Goal: Information Seeking & Learning: Find specific page/section

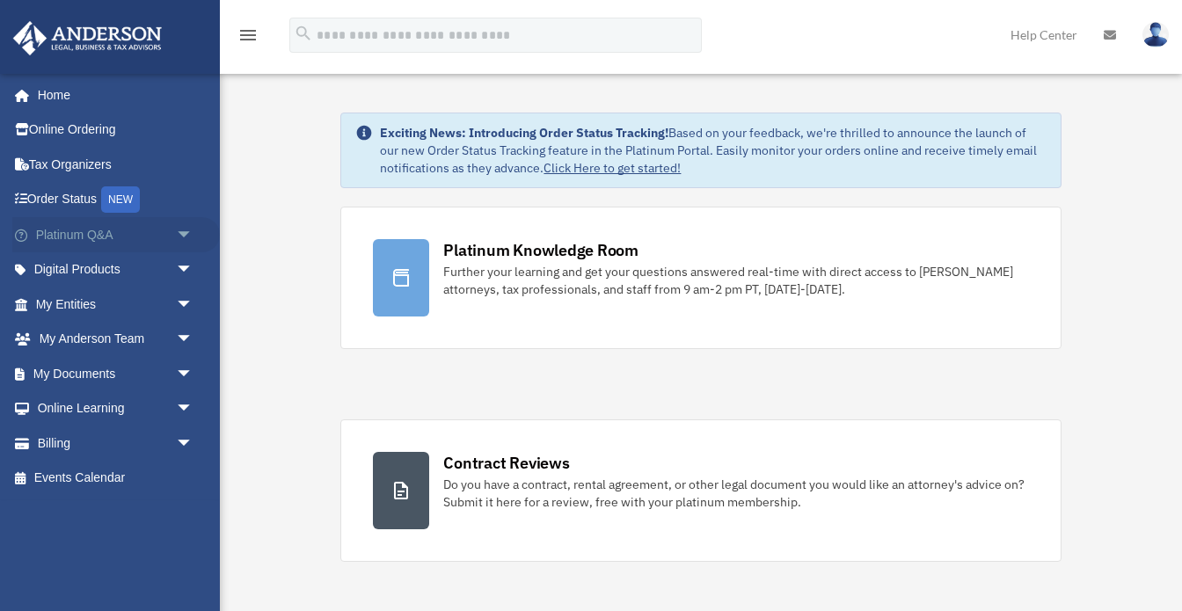
click at [183, 233] on span "arrow_drop_down" at bounding box center [193, 235] width 35 height 36
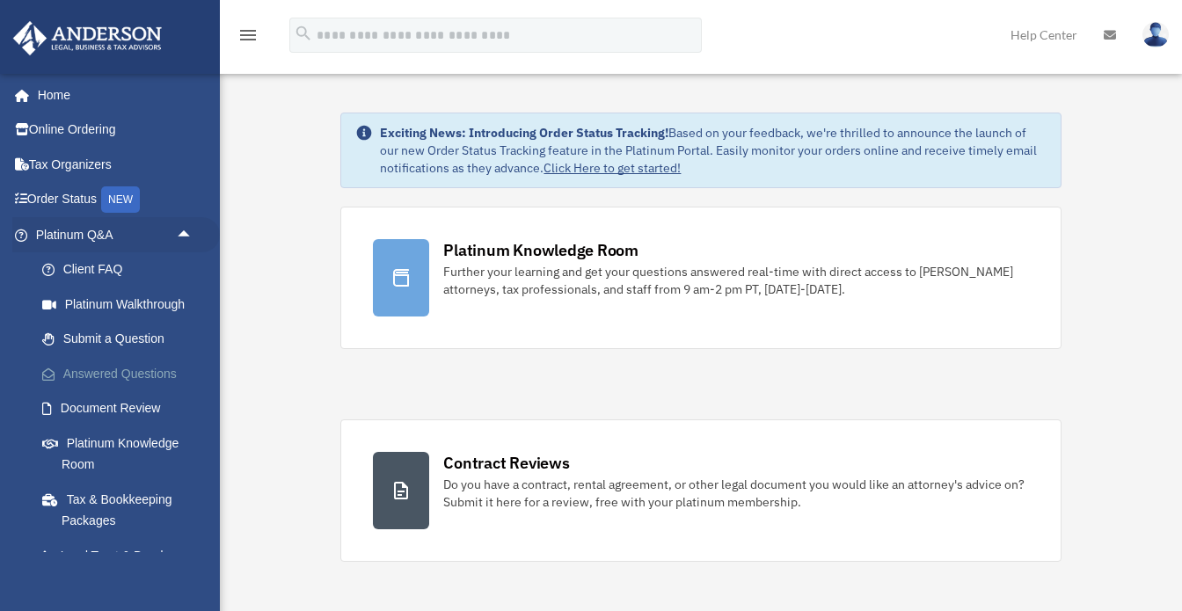
click at [135, 377] on link "Answered Questions" at bounding box center [122, 373] width 195 height 35
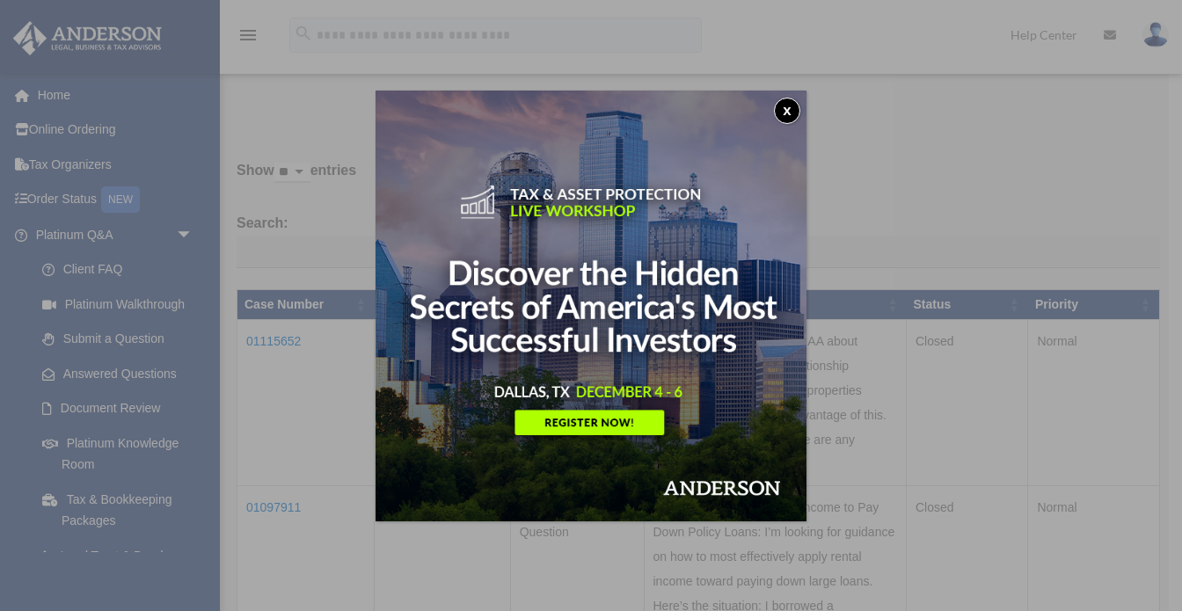
click at [776, 103] on button "x" at bounding box center [787, 111] width 26 height 26
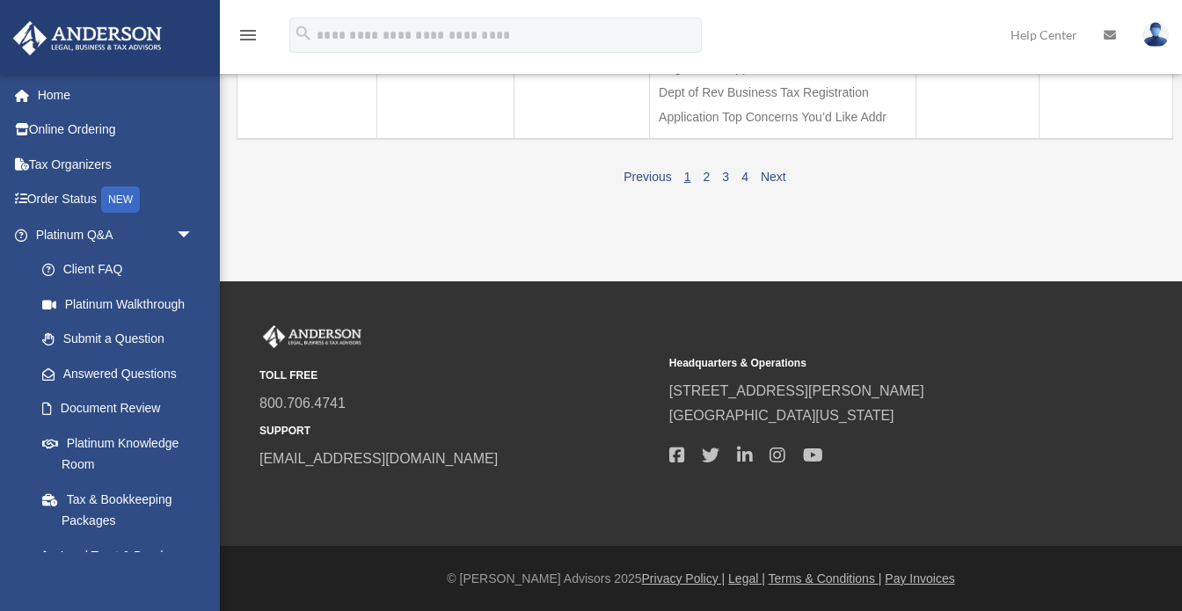
scroll to position [1874, 0]
click at [704, 184] on link "2" at bounding box center [707, 177] width 7 height 14
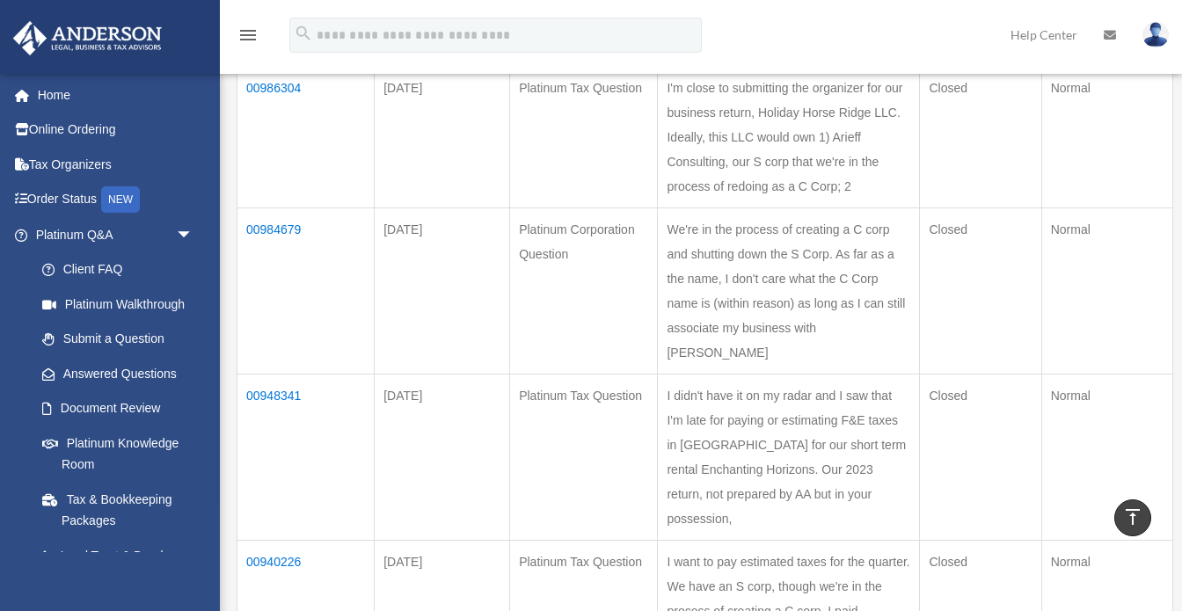
scroll to position [111, 0]
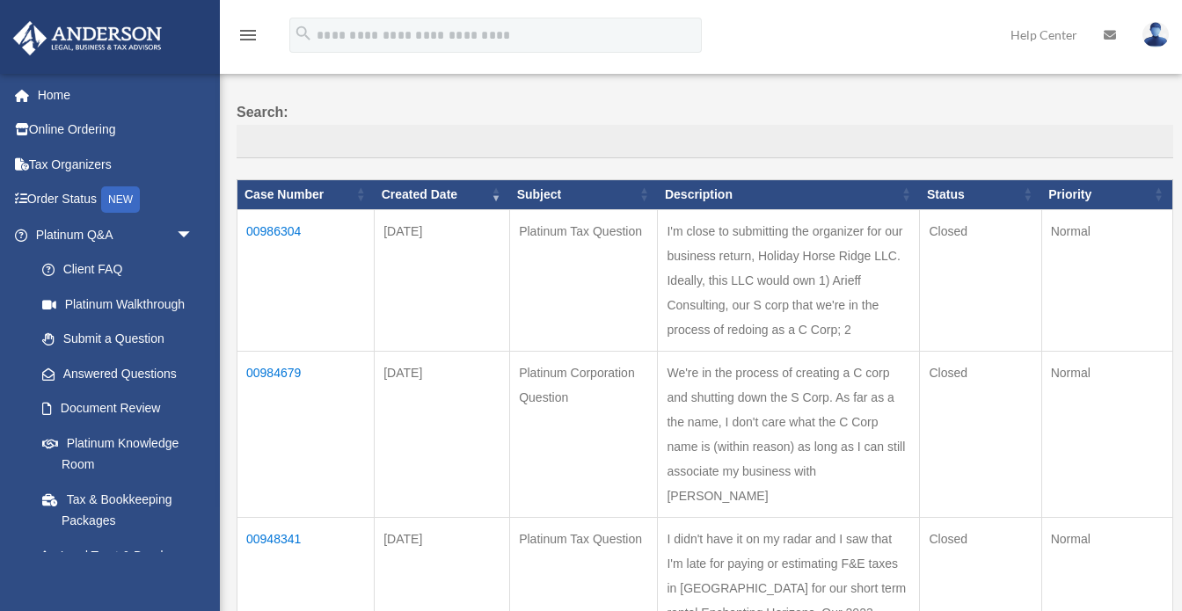
click at [295, 422] on td "00984679" at bounding box center [306, 434] width 137 height 166
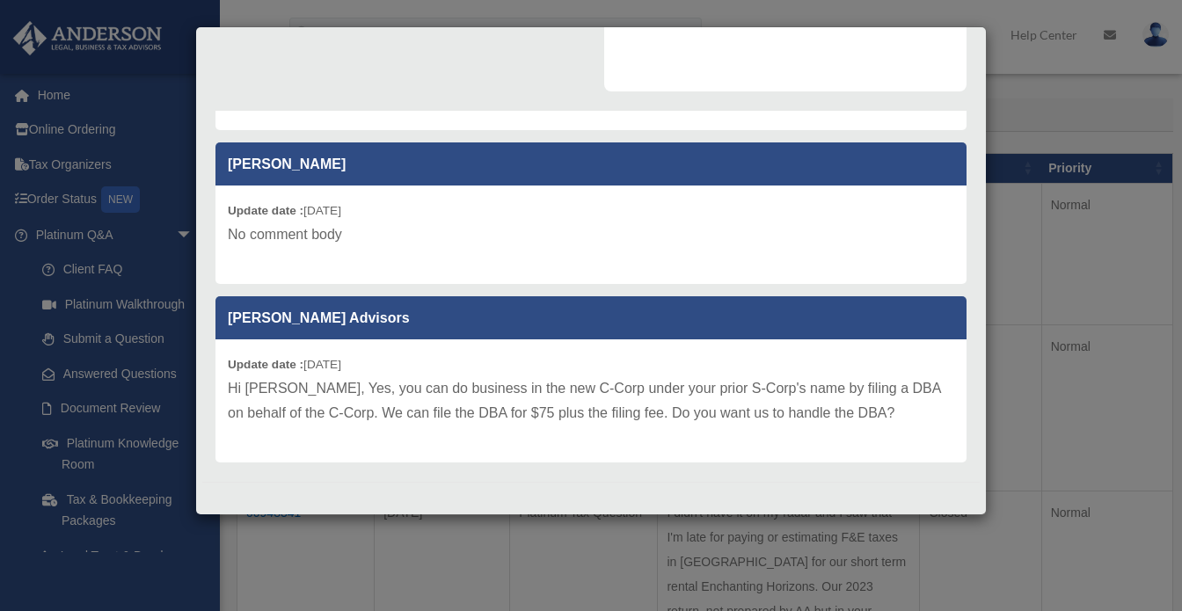
scroll to position [139, 0]
